Goal: Information Seeking & Learning: Learn about a topic

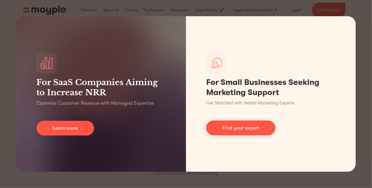
click at [349, 10] on div "For SaaS Companies Aiming to Increase NRR Optimize Customer Revenue with Manage…" at bounding box center [186, 94] width 372 height 188
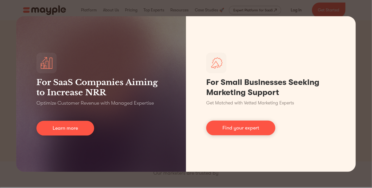
click at [9, 6] on div "For SaaS Companies Aiming to Increase NRR Optimize Customer Revenue with Manage…" at bounding box center [186, 94] width 372 height 188
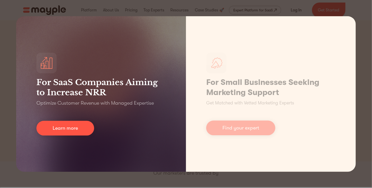
drag, startPoint x: 103, startPoint y: 52, endPoint x: 106, endPoint y: 51, distance: 2.9
click at [103, 52] on div "For SaaS Companies Aiming to Increase NRR Optimize Customer Revenue with Manage…" at bounding box center [101, 94] width 170 height 156
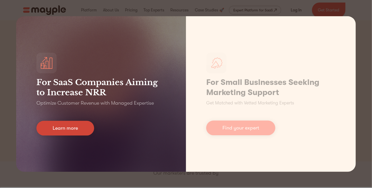
click at [70, 131] on link "Learn more" at bounding box center [65, 128] width 58 height 15
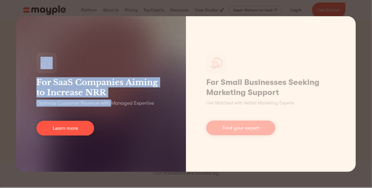
drag, startPoint x: 38, startPoint y: 78, endPoint x: 113, endPoint y: 101, distance: 78.5
click at [113, 101] on div "For SaaS Companies Aiming to Increase NRR Optimize Customer Revenue with Manage…" at bounding box center [101, 94] width 170 height 156
drag, startPoint x: 113, startPoint y: 101, endPoint x: 136, endPoint y: 48, distance: 57.7
click at [135, 48] on div "For SaaS Companies Aiming to Increase NRR Optimize Customer Revenue with Manage…" at bounding box center [101, 94] width 170 height 156
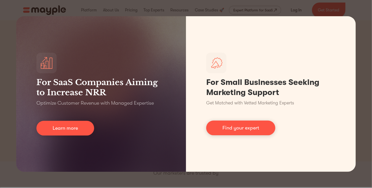
click at [106, 184] on div "For SaaS Companies Aiming to Increase NRR Optimize Customer Revenue with Manage…" at bounding box center [186, 94] width 372 height 188
click at [107, 182] on div "For SaaS Companies Aiming to Increase NRR Optimize Customer Revenue with Manage…" at bounding box center [186, 94] width 372 height 188
click at [109, 180] on div "For SaaS Companies Aiming to Increase NRR Optimize Customer Revenue with Manage…" at bounding box center [186, 94] width 372 height 188
drag, startPoint x: 108, startPoint y: 176, endPoint x: 103, endPoint y: 175, distance: 5.0
click at [103, 175] on div "For SaaS Companies Aiming to Increase NRR Optimize Customer Revenue with Manage…" at bounding box center [186, 94] width 372 height 188
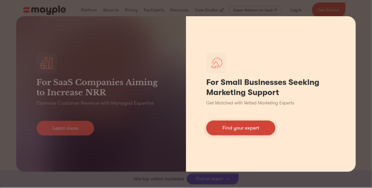
scroll to position [329, 0]
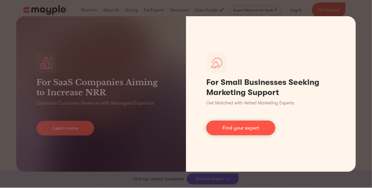
click at [242, 127] on link "Find your expert" at bounding box center [240, 128] width 69 height 15
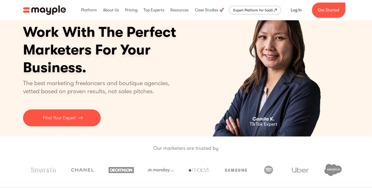
scroll to position [0, 0]
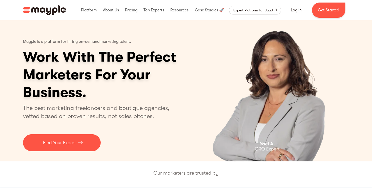
click at [51, 9] on img "home" at bounding box center [44, 10] width 43 height 10
